Goal: Task Accomplishment & Management: Use online tool/utility

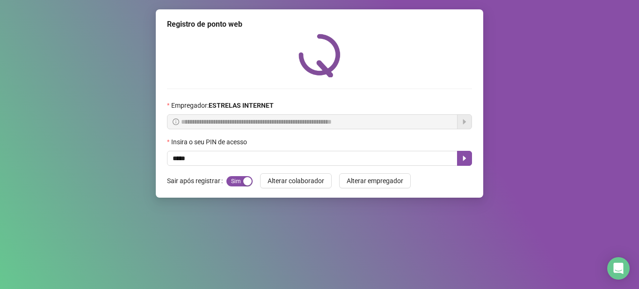
type input "*****"
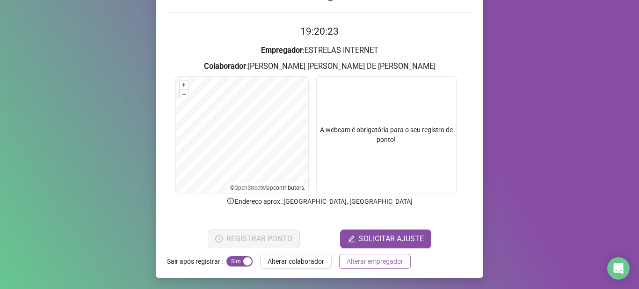
scroll to position [77, 0]
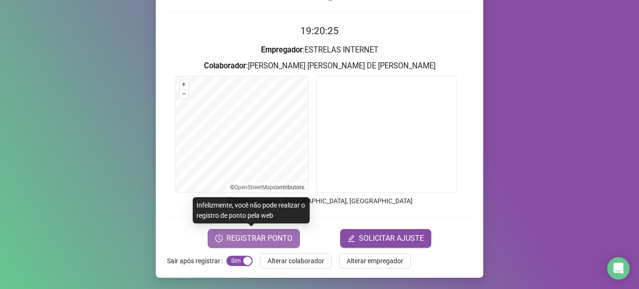
click at [269, 239] on span "REGISTRAR PONTO" at bounding box center [260, 238] width 66 height 11
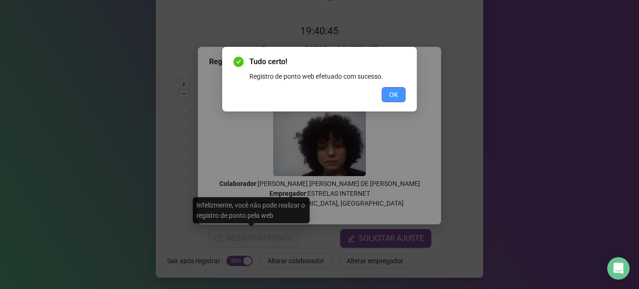
click at [394, 96] on span "OK" at bounding box center [393, 94] width 9 height 10
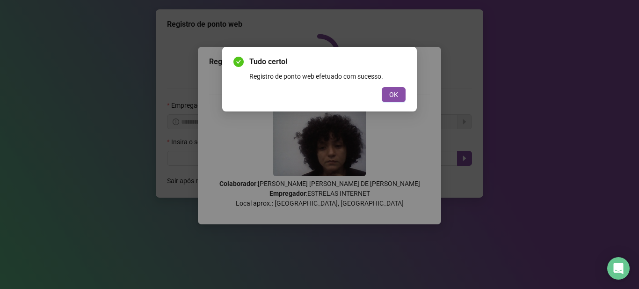
scroll to position [0, 0]
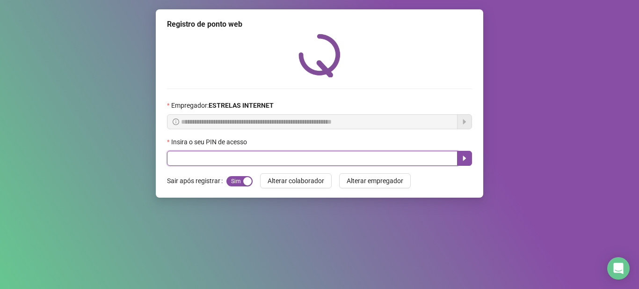
click at [252, 156] on input "text" at bounding box center [312, 158] width 291 height 15
type input "*****"
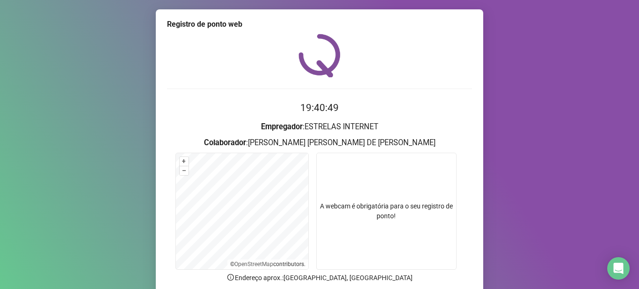
scroll to position [77, 0]
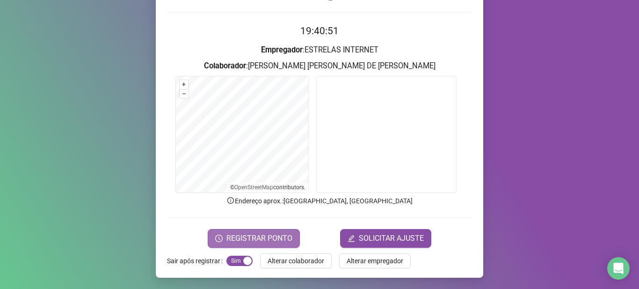
click at [271, 233] on span "REGISTRAR PONTO" at bounding box center [260, 238] width 66 height 11
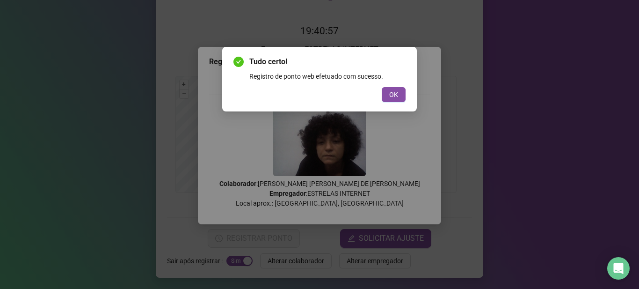
click at [163, 288] on html "Página inicial Registrar ponto Espelho [PERSON_NAME] Meus registros Minhas soli…" at bounding box center [319, 144] width 639 height 289
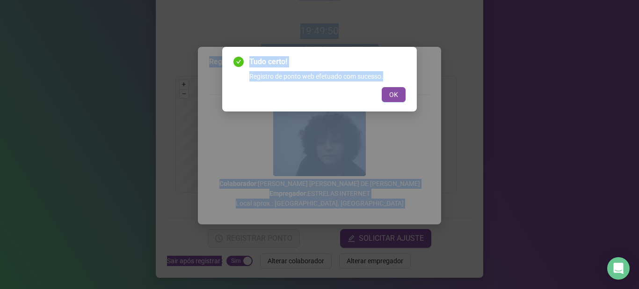
drag, startPoint x: 403, startPoint y: 95, endPoint x: 391, endPoint y: 104, distance: 15.2
click at [403, 95] on button "OK" at bounding box center [394, 94] width 24 height 15
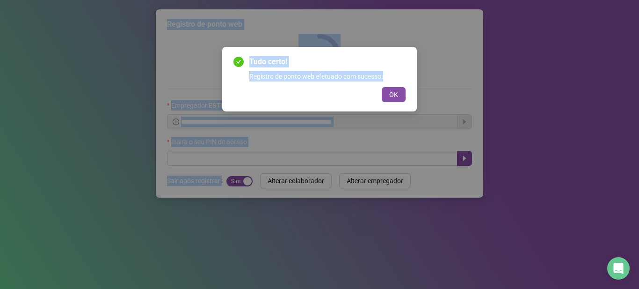
scroll to position [0, 0]
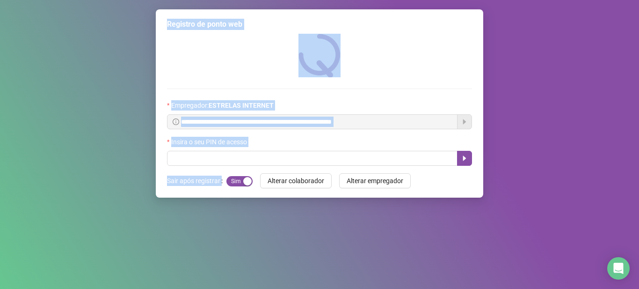
click at [212, 61] on div at bounding box center [319, 56] width 305 height 44
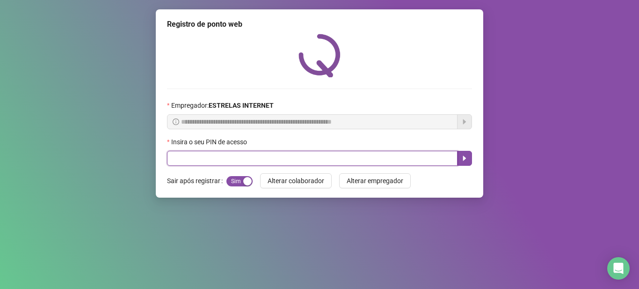
click at [218, 164] on input "text" at bounding box center [312, 158] width 291 height 15
type input "*****"
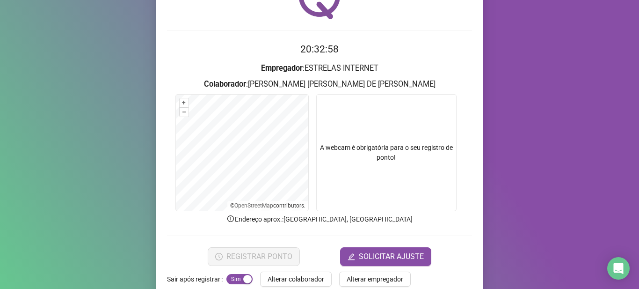
scroll to position [77, 0]
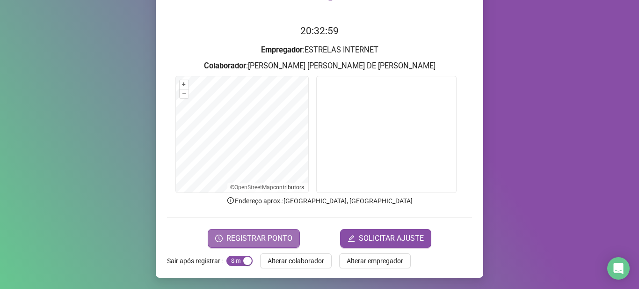
click at [254, 238] on span "REGISTRAR PONTO" at bounding box center [260, 238] width 66 height 11
